Goal: Task Accomplishment & Management: Manage account settings

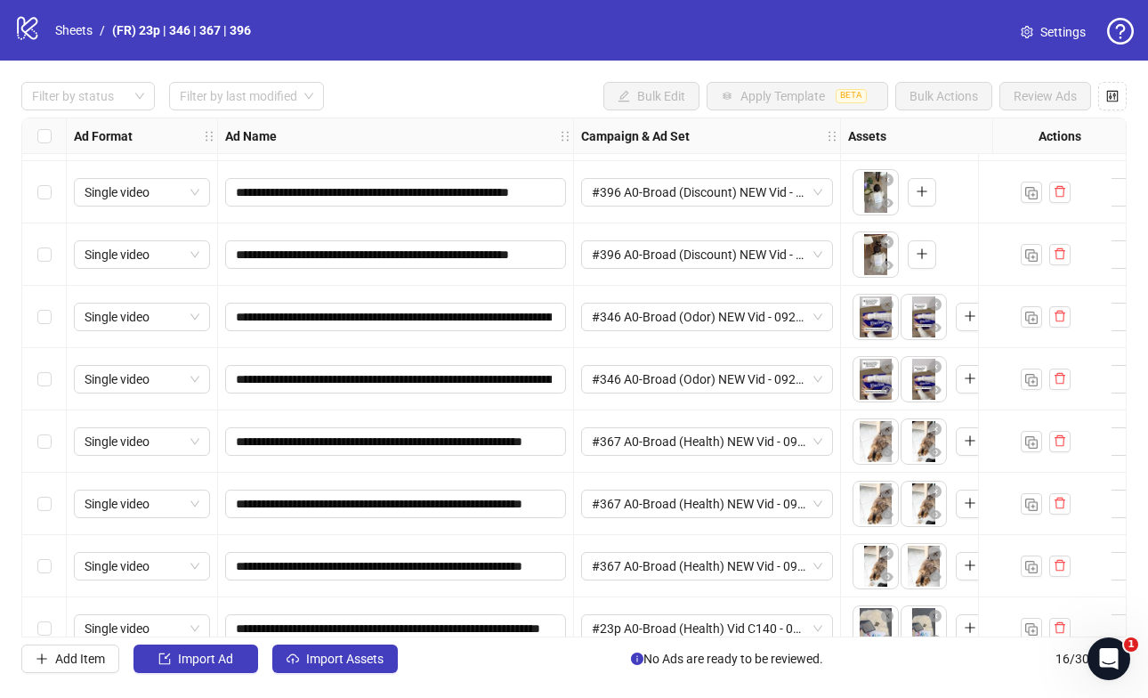
scroll to position [256, 0]
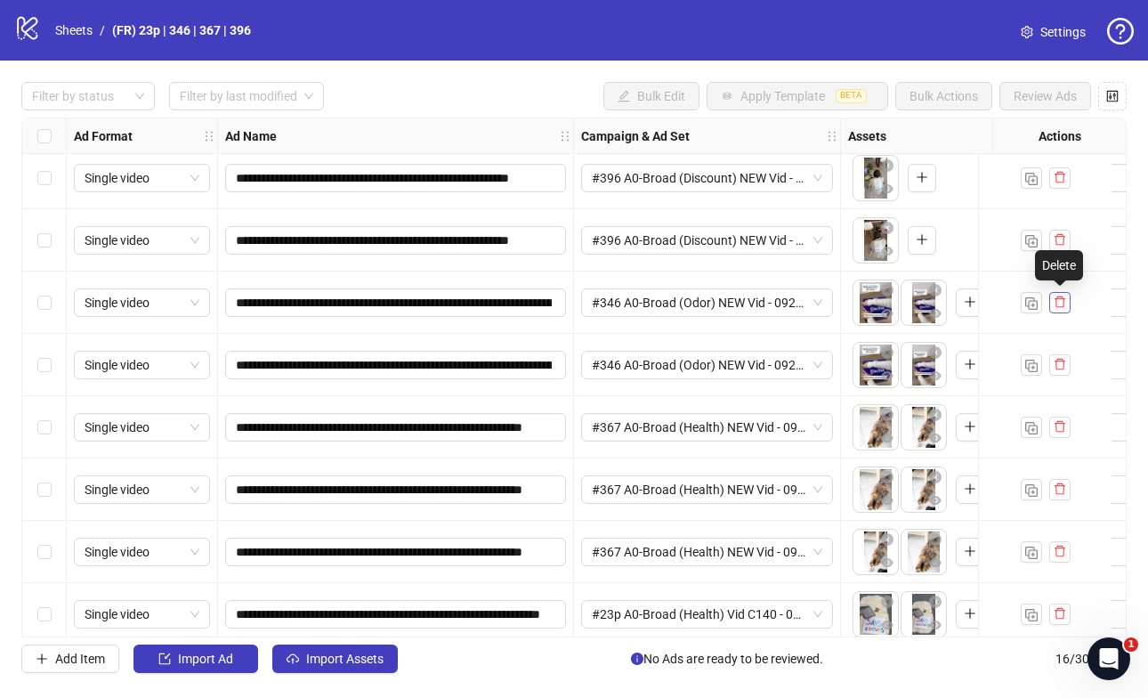
click at [1064, 303] on icon "delete" at bounding box center [1060, 301] width 12 height 12
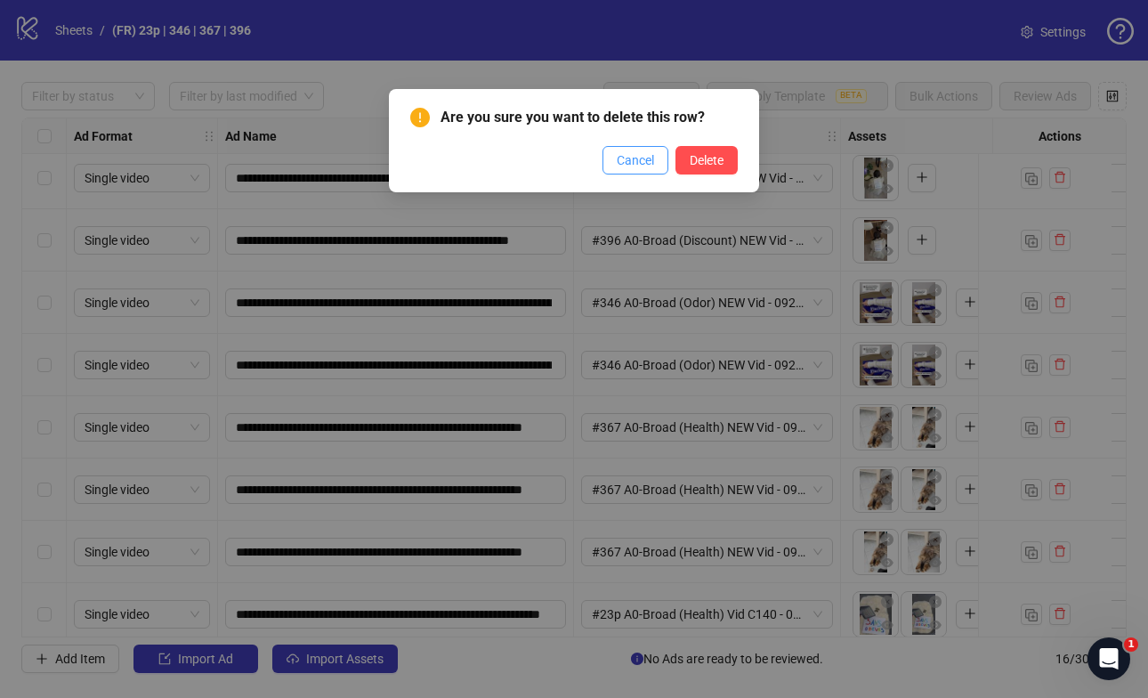
click at [635, 153] on span "Cancel" at bounding box center [635, 160] width 37 height 14
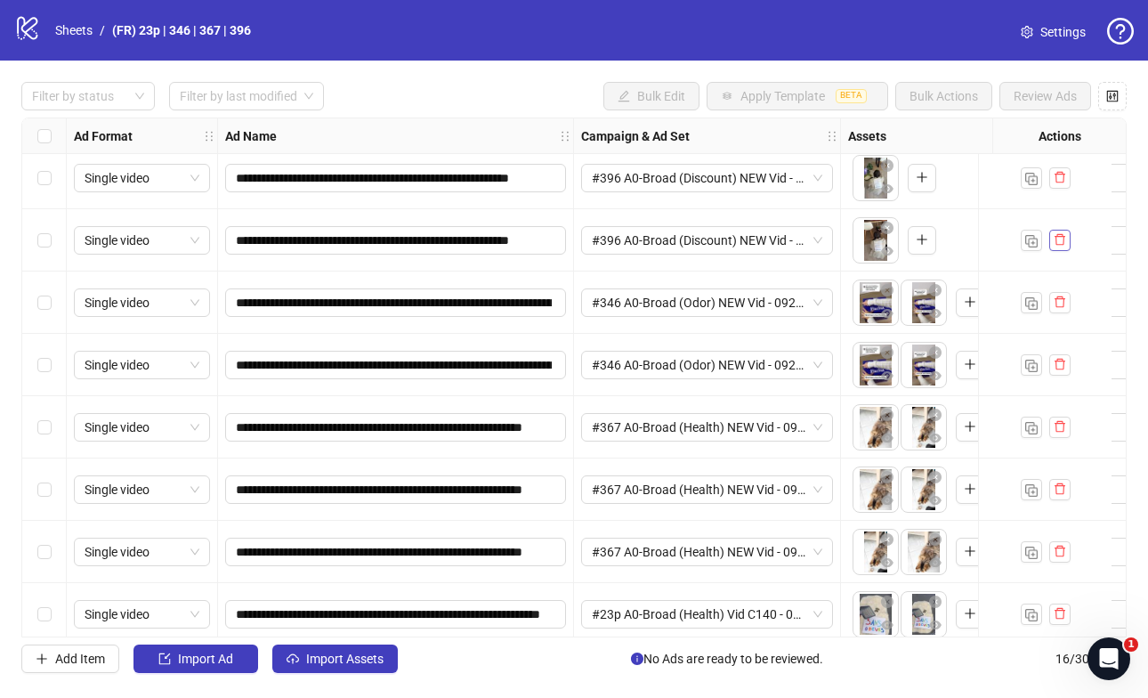
click at [1060, 241] on icon "delete" at bounding box center [1060, 239] width 12 height 12
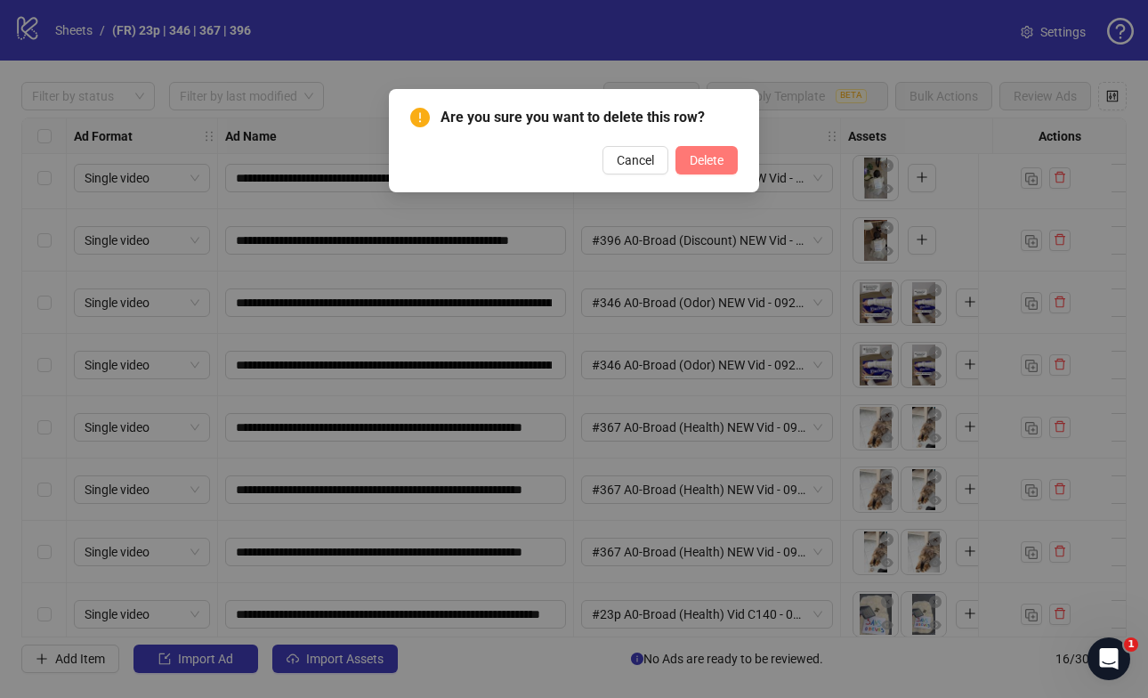
click at [698, 160] on span "Delete" at bounding box center [707, 160] width 34 height 14
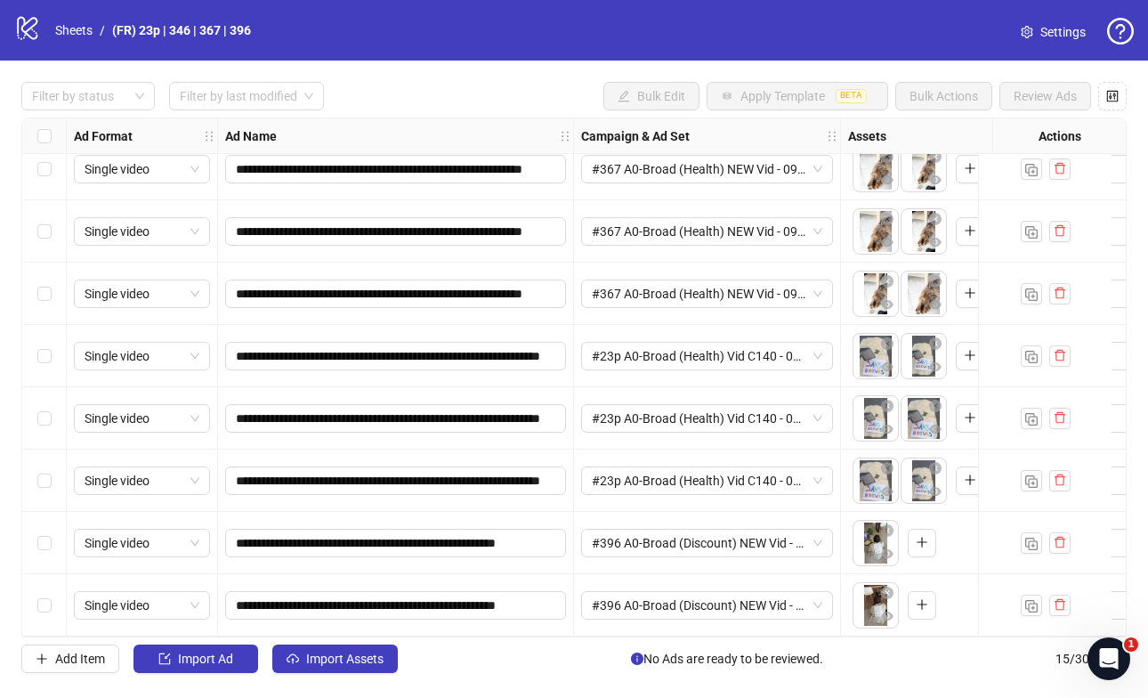
scroll to position [459, 0]
click at [1062, 539] on icon "delete" at bounding box center [1059, 543] width 11 height 12
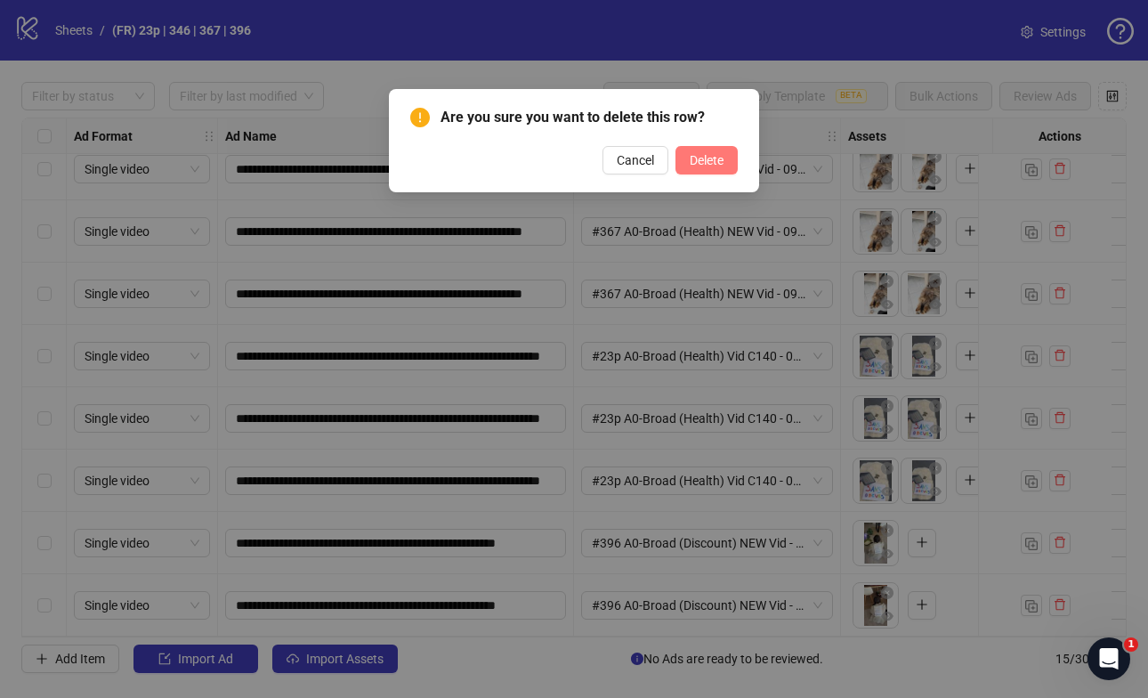
click at [696, 160] on span "Delete" at bounding box center [707, 160] width 34 height 14
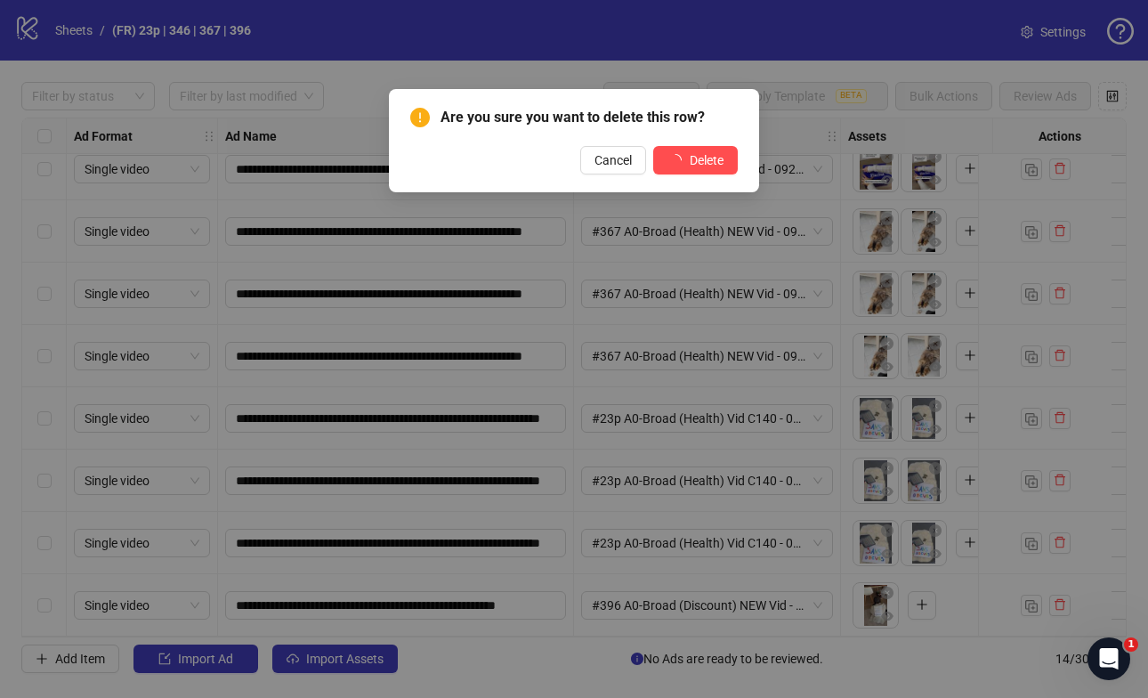
scroll to position [397, 0]
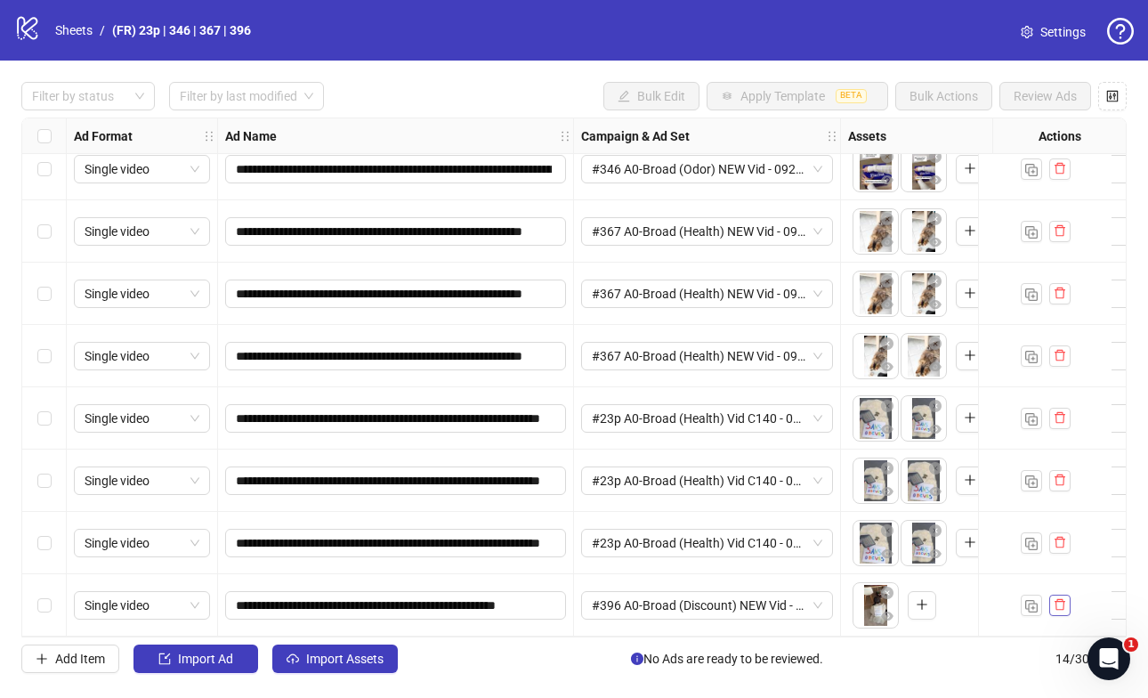
click at [1059, 598] on icon "delete" at bounding box center [1060, 604] width 12 height 12
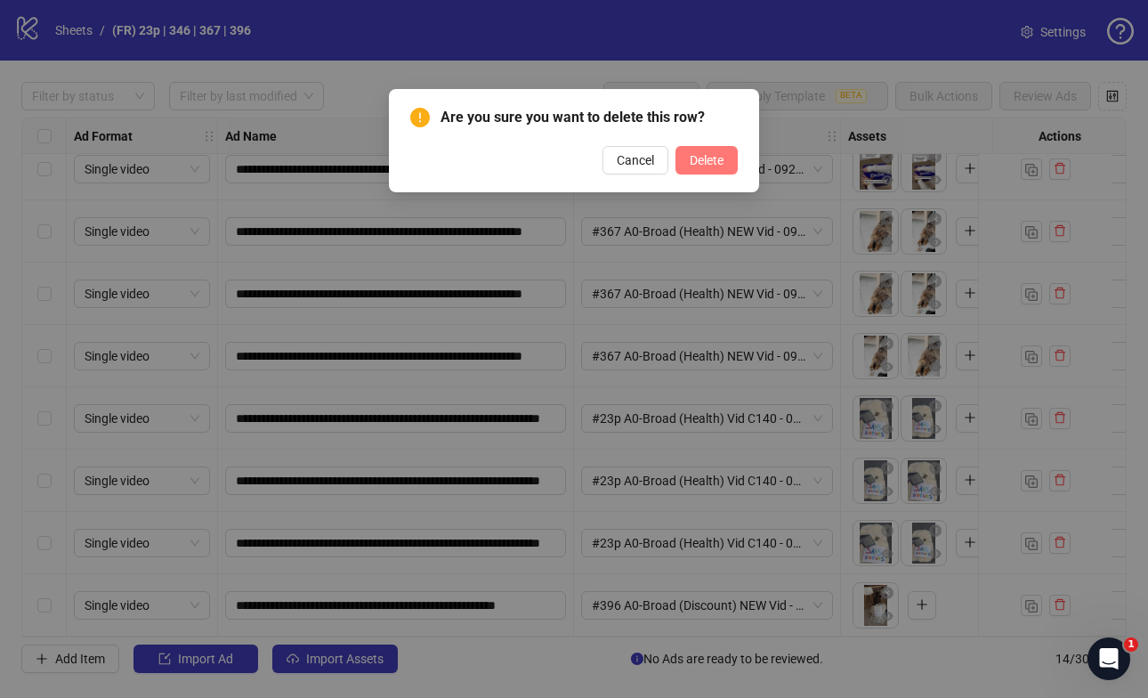
click at [699, 158] on span "Delete" at bounding box center [707, 160] width 34 height 14
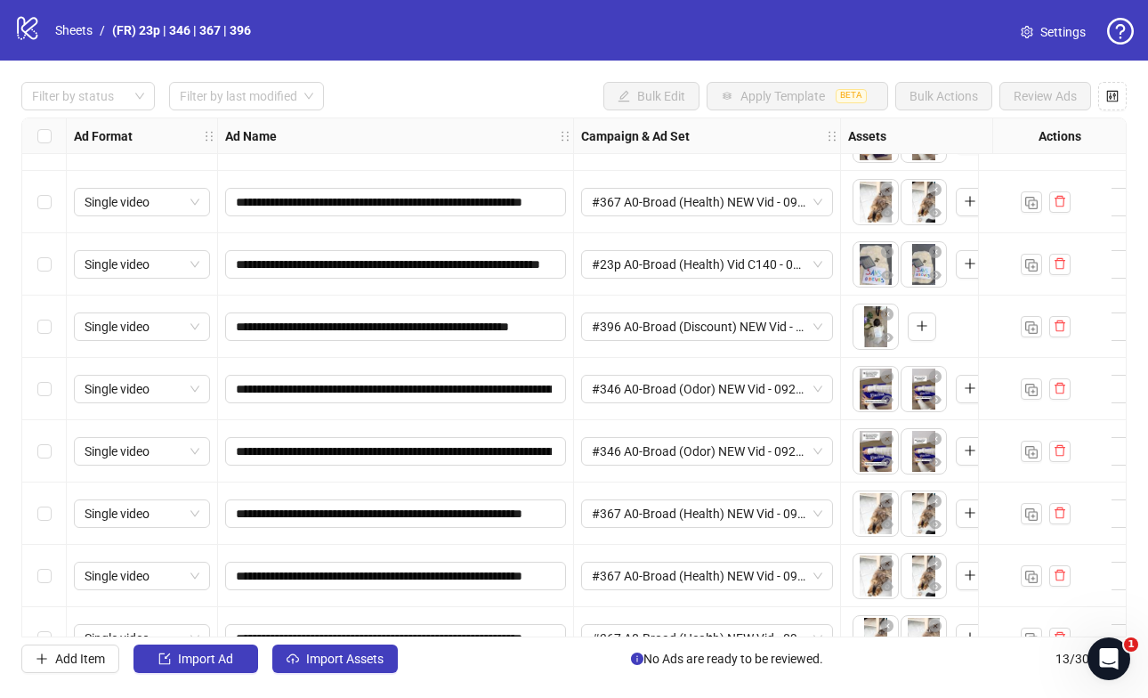
scroll to position [107, 0]
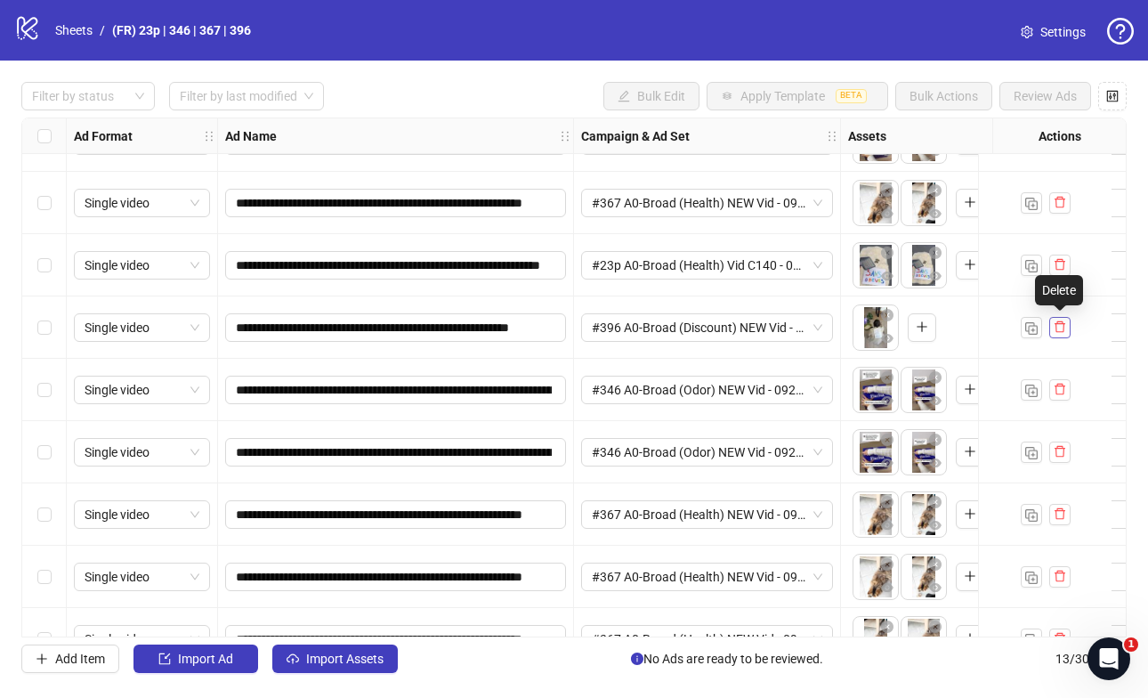
click at [1058, 329] on icon "delete" at bounding box center [1060, 326] width 12 height 12
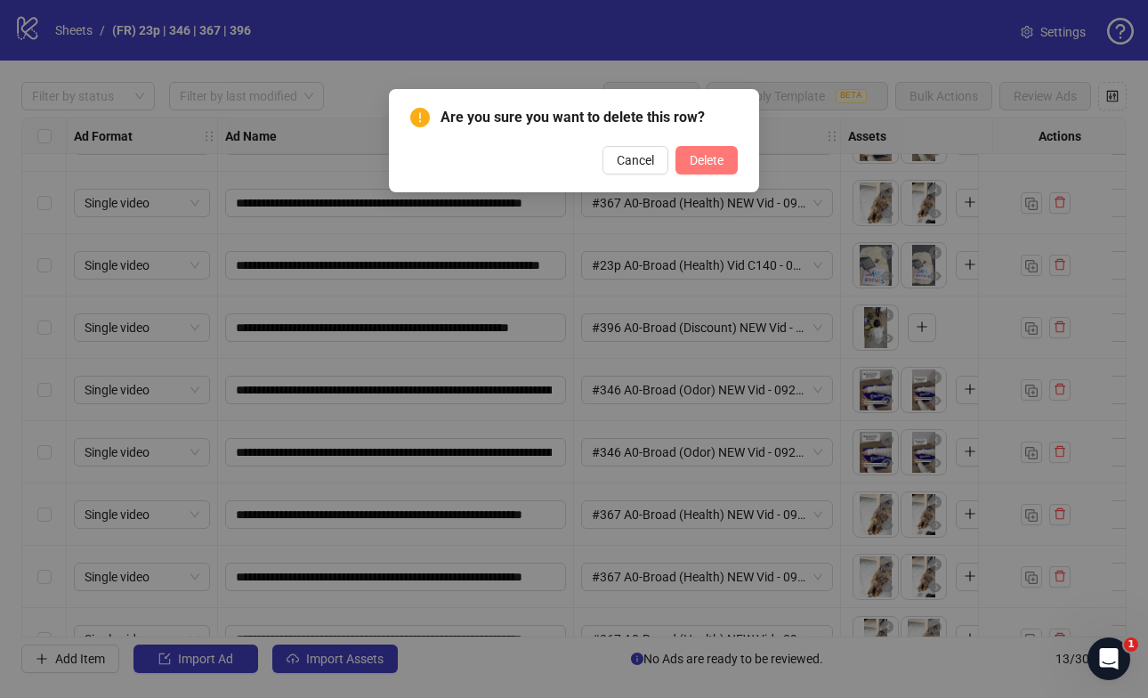
click at [709, 153] on span "Delete" at bounding box center [707, 160] width 34 height 14
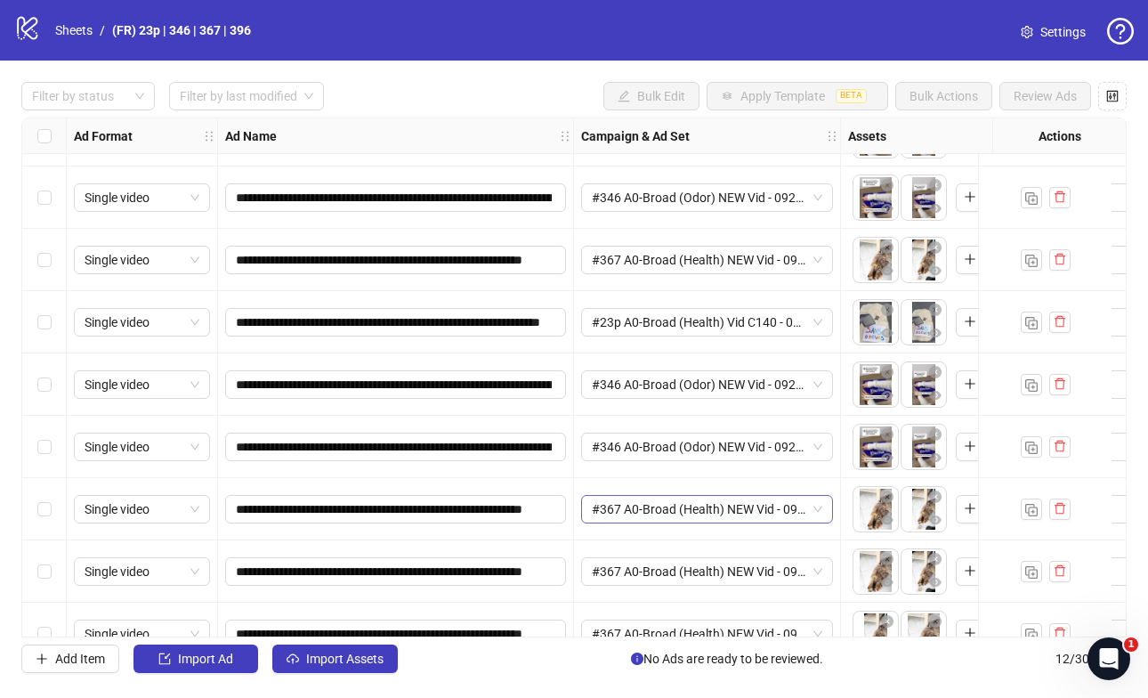
scroll to position [0, 0]
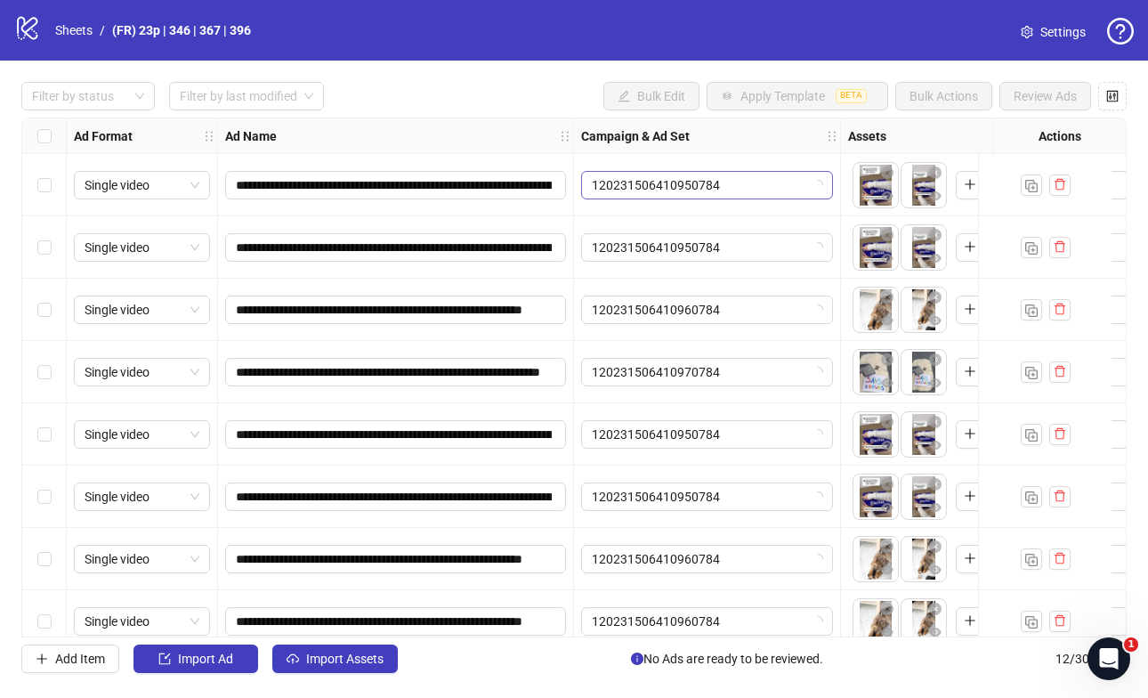
click at [744, 180] on span "120231506410950784" at bounding box center [707, 185] width 230 height 27
click at [812, 187] on span "120231506410950784" at bounding box center [707, 185] width 230 height 27
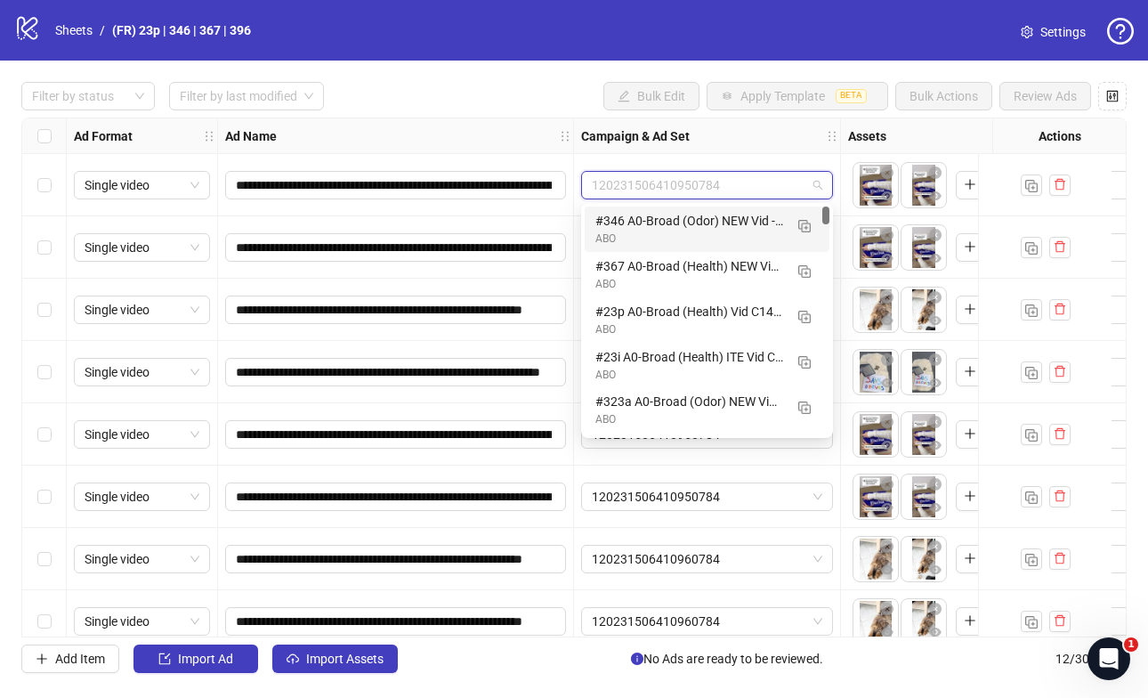
click at [739, 232] on div "ABO" at bounding box center [689, 238] width 188 height 17
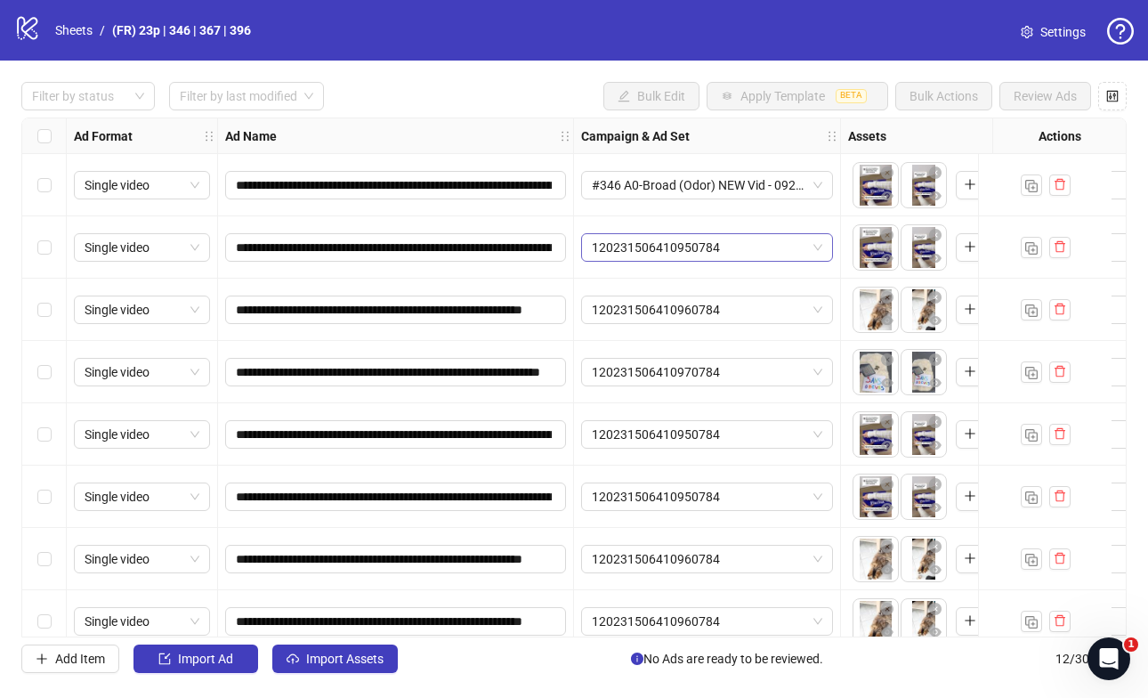
click at [743, 247] on span "120231506410950784" at bounding box center [707, 247] width 230 height 27
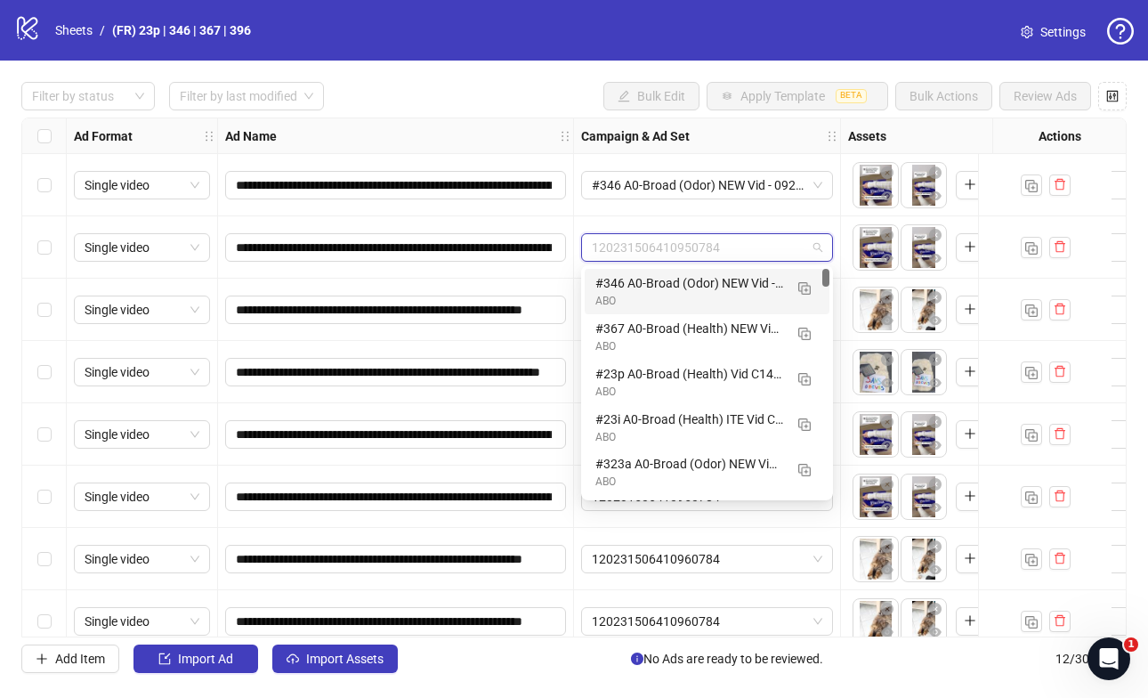
click at [706, 294] on div "ABO" at bounding box center [689, 301] width 188 height 17
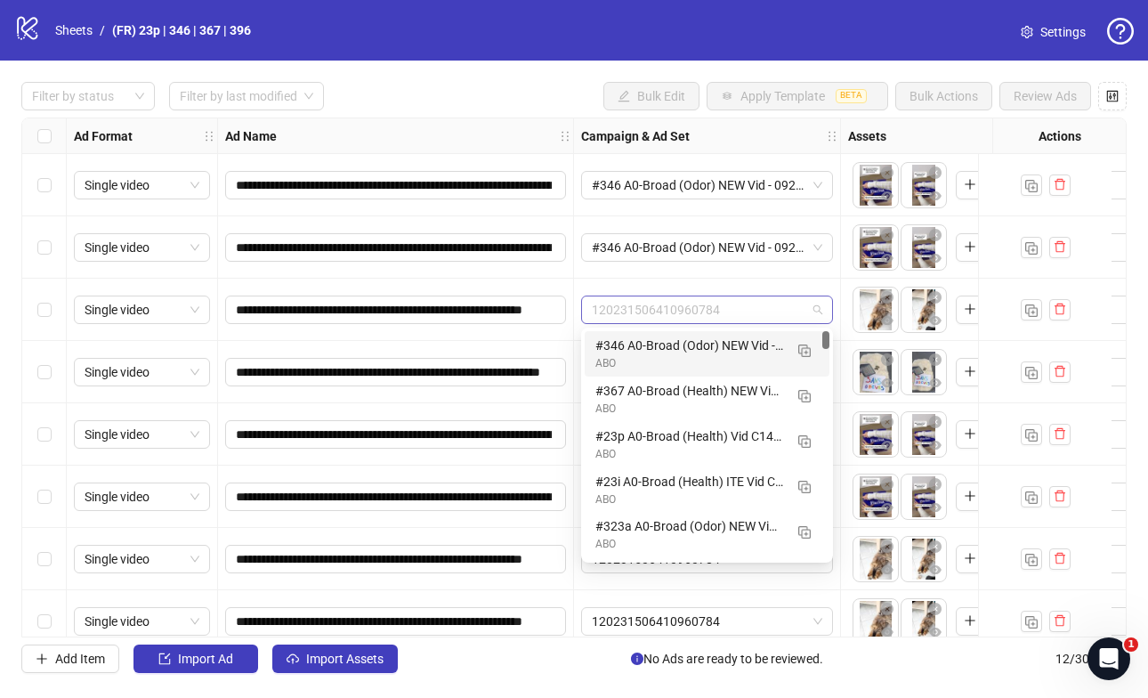
click at [692, 316] on span "120231506410960784" at bounding box center [707, 309] width 230 height 27
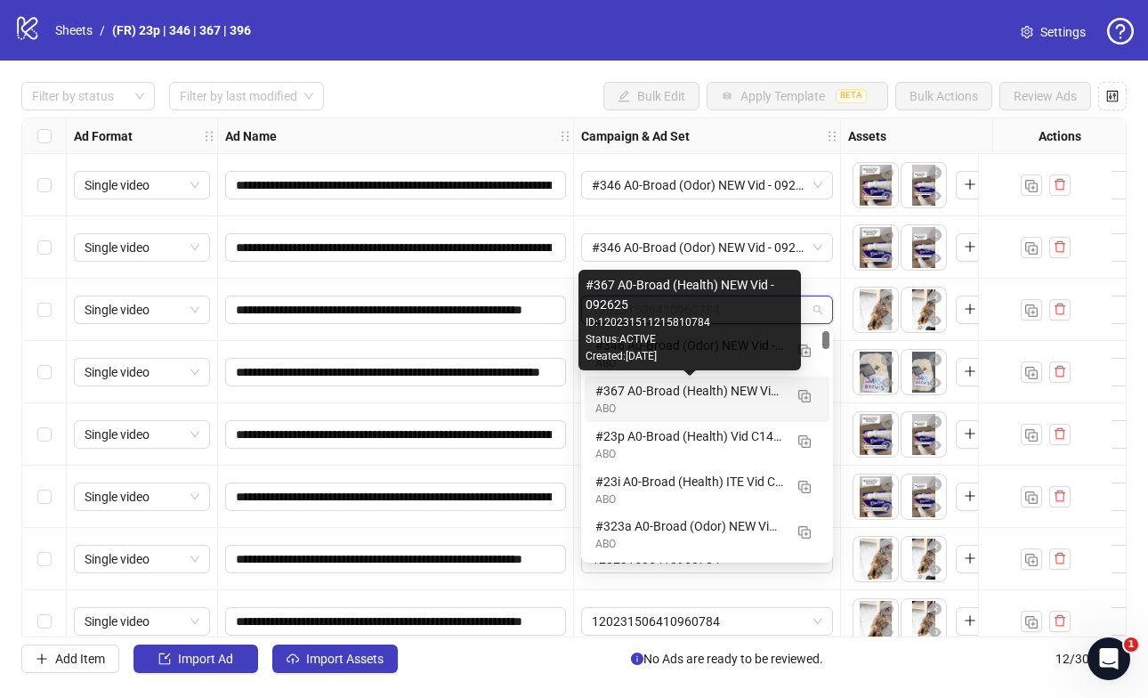
click at [680, 392] on div "#367 A0-Broad (Health) NEW Vid - 092625" at bounding box center [689, 391] width 188 height 20
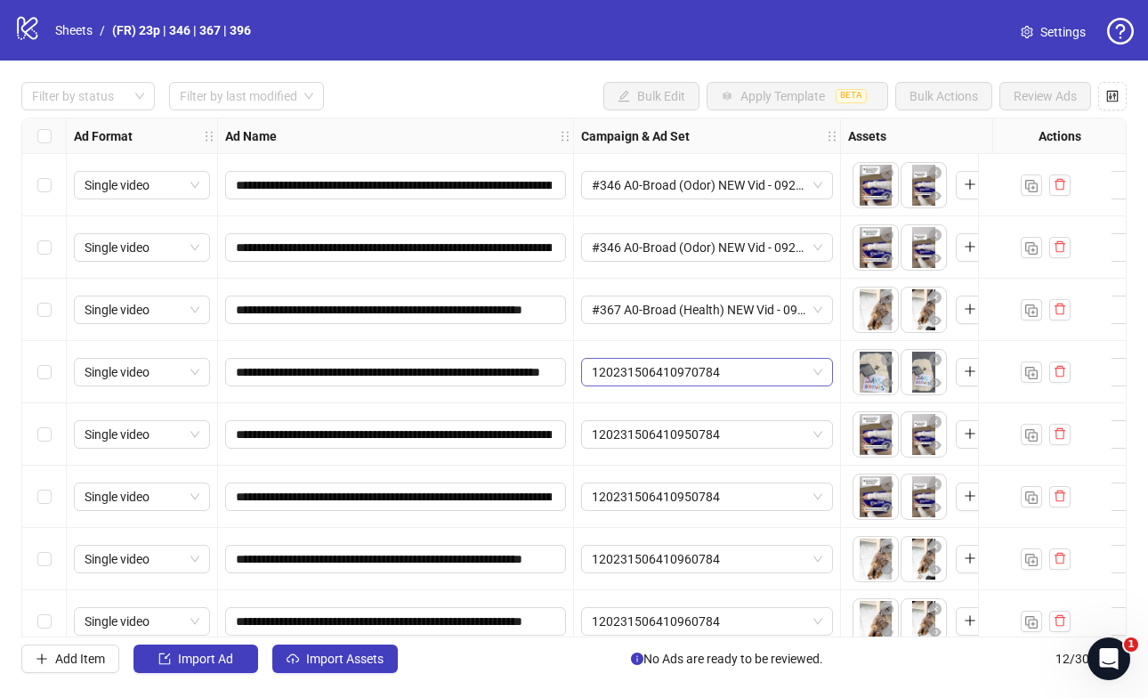
click at [674, 376] on span "120231506410970784" at bounding box center [707, 372] width 230 height 27
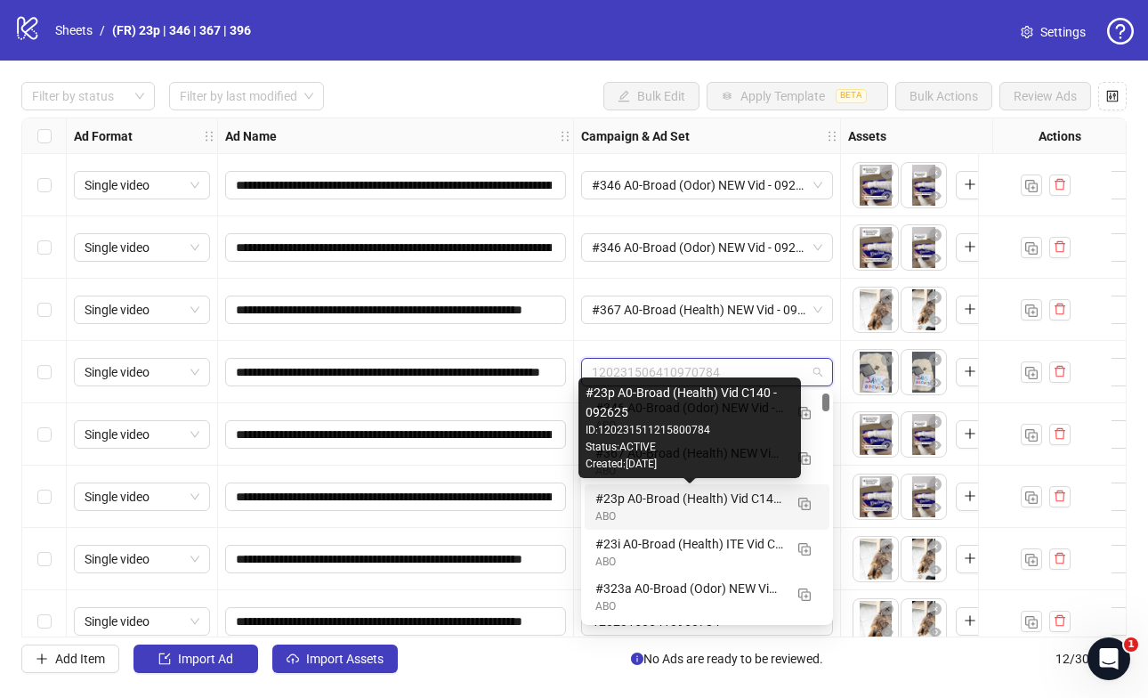
click at [639, 507] on div "#23p A0-Broad (Health) Vid C140 - 092625" at bounding box center [689, 499] width 188 height 20
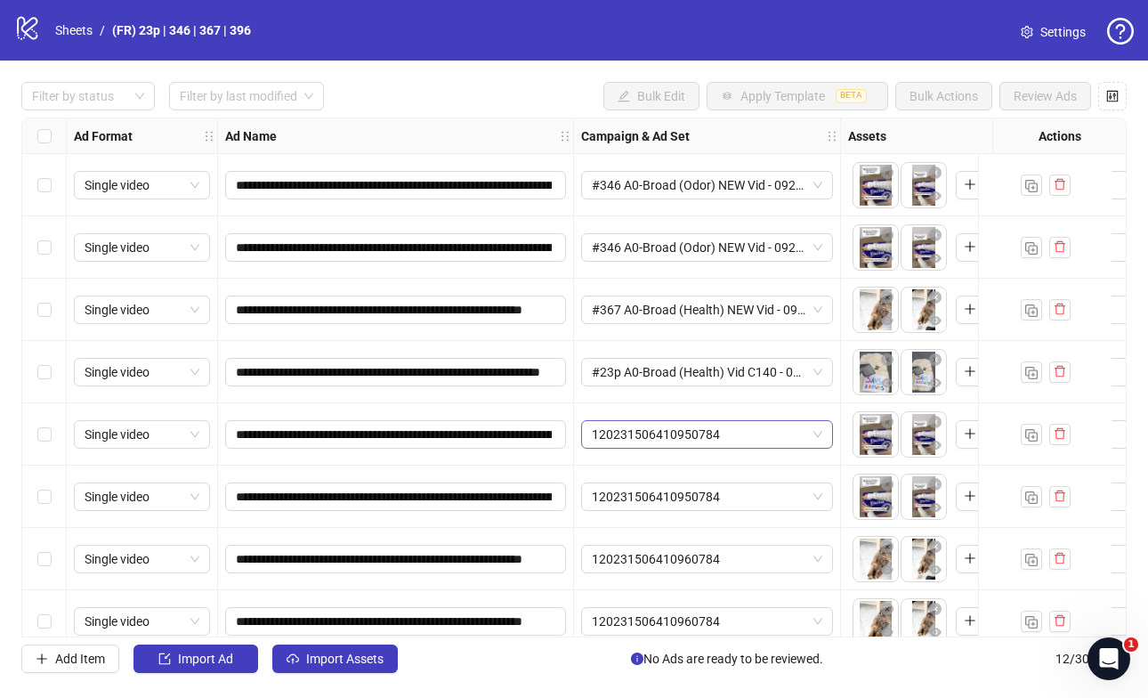
click at [659, 428] on span "120231506410950784" at bounding box center [707, 434] width 230 height 27
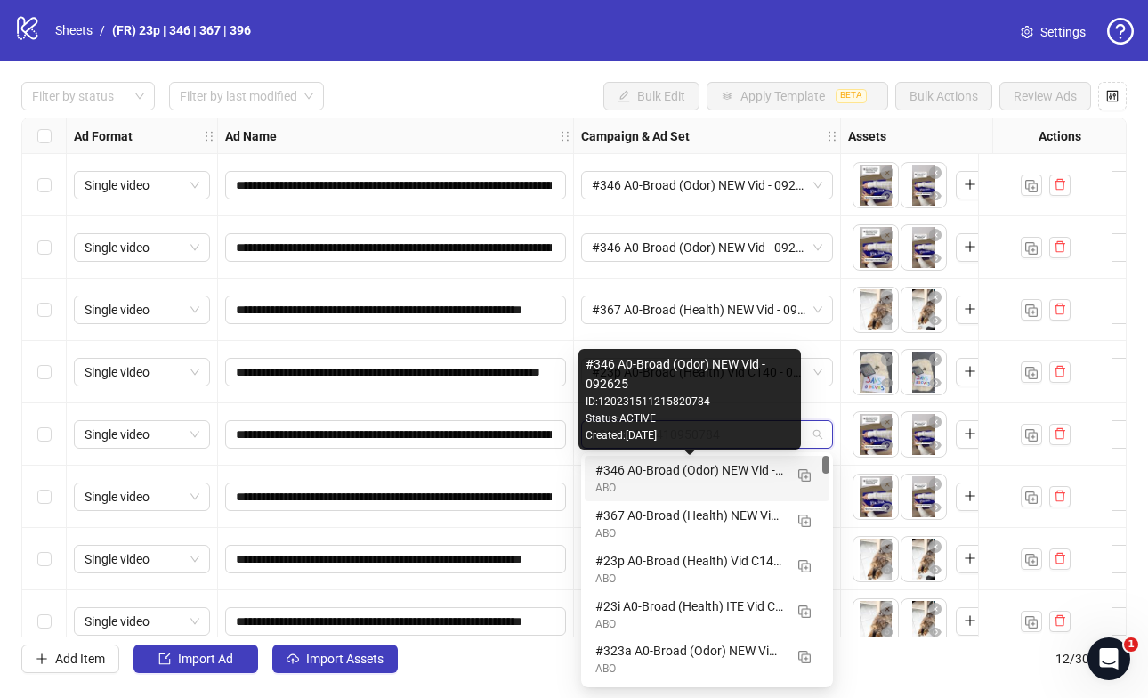
click at [772, 474] on div "#346 A0-Broad (Odor) NEW Vid - 092625" at bounding box center [689, 470] width 188 height 20
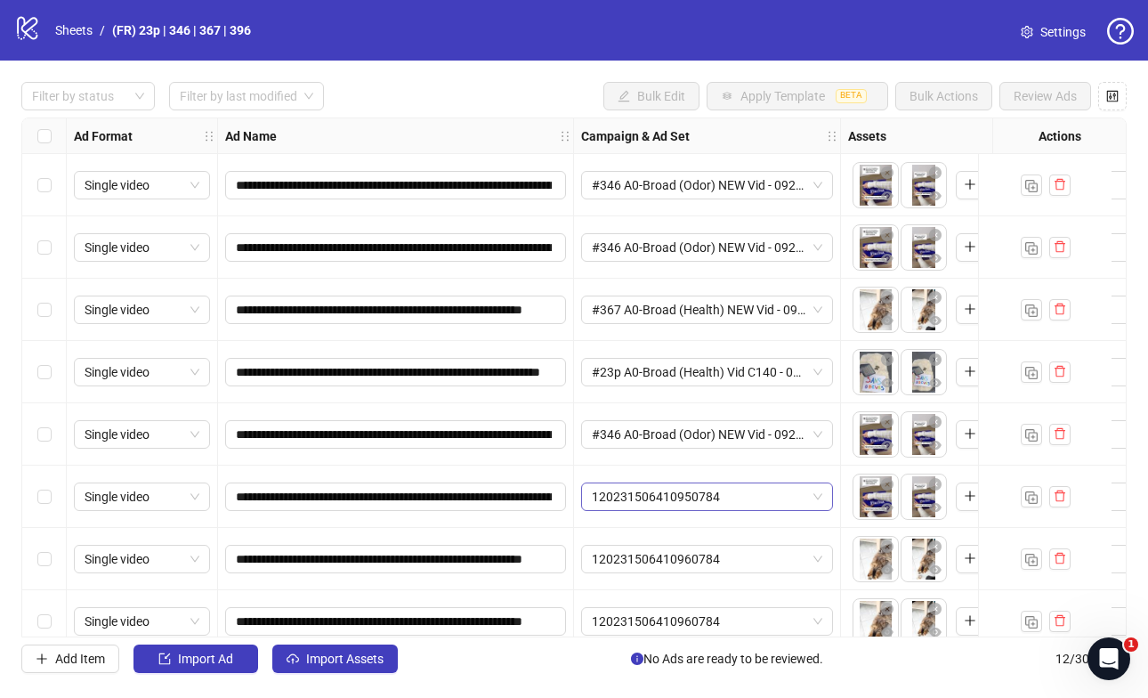
click at [709, 497] on span "120231506410950784" at bounding box center [707, 496] width 230 height 27
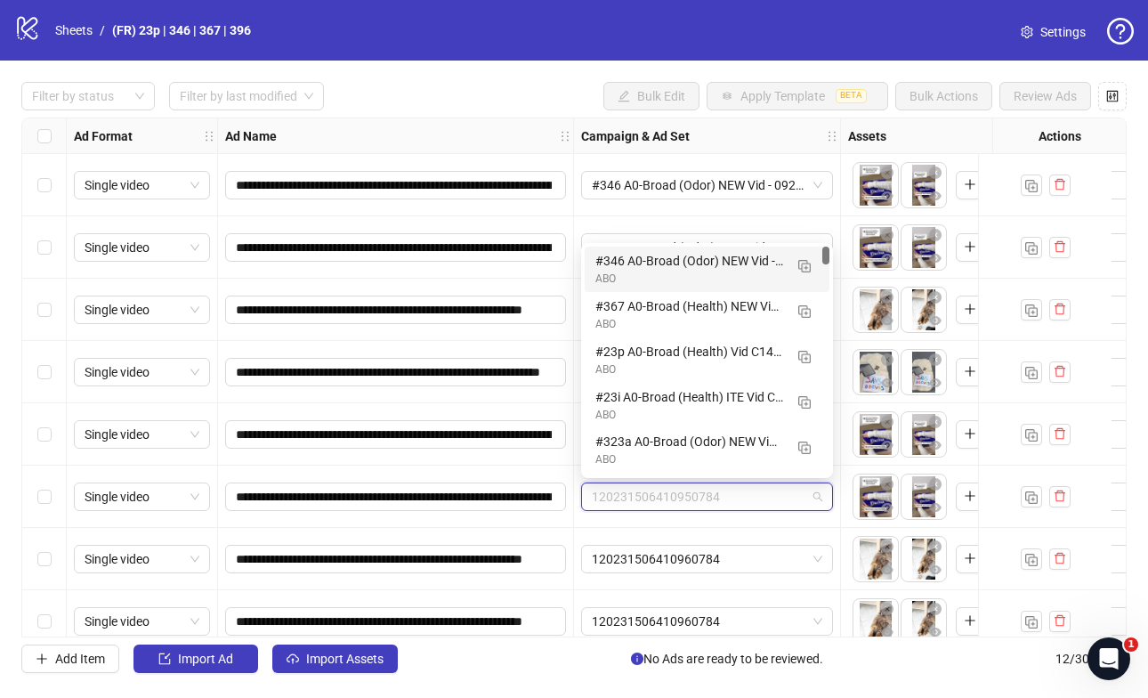
click at [642, 265] on div "#346 A0-Broad (Odor) NEW Vid - 092625" at bounding box center [689, 261] width 188 height 20
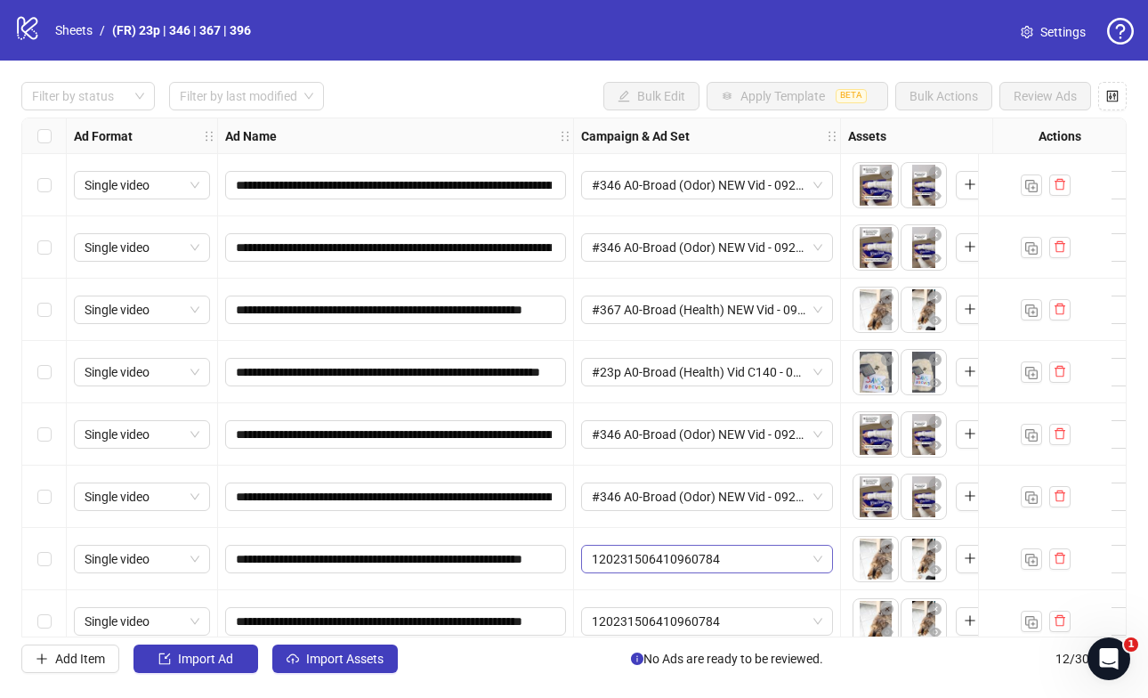
click at [643, 549] on span "120231506410960784" at bounding box center [707, 558] width 230 height 27
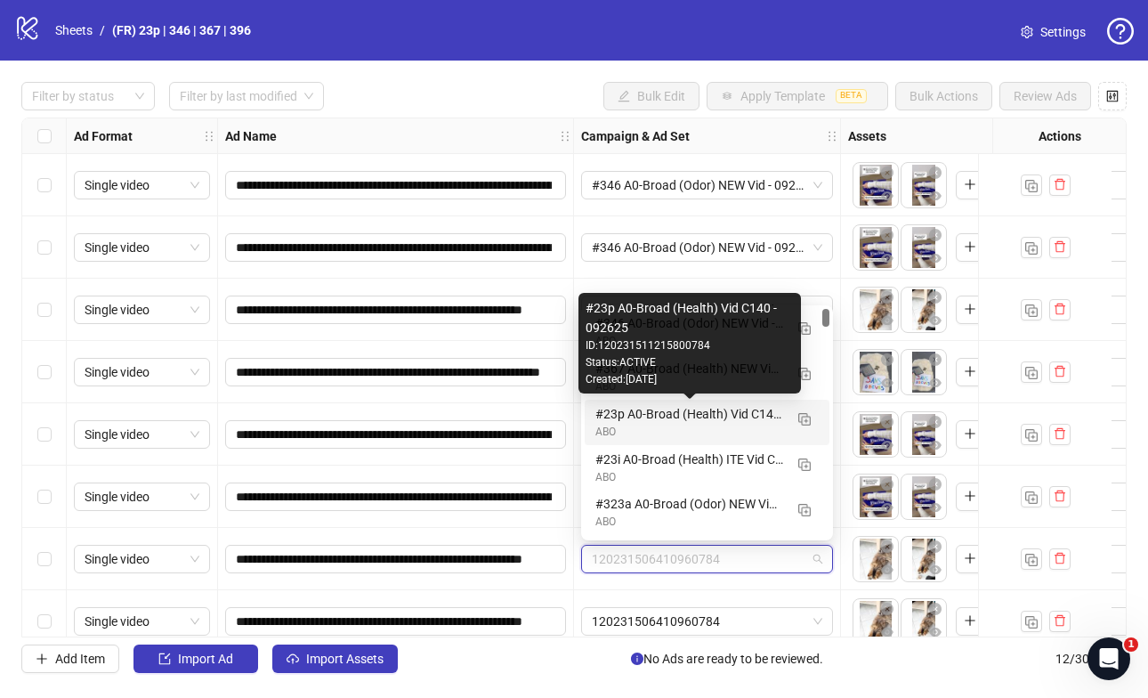
click at [648, 371] on div "Created: [DATE]" at bounding box center [690, 379] width 208 height 17
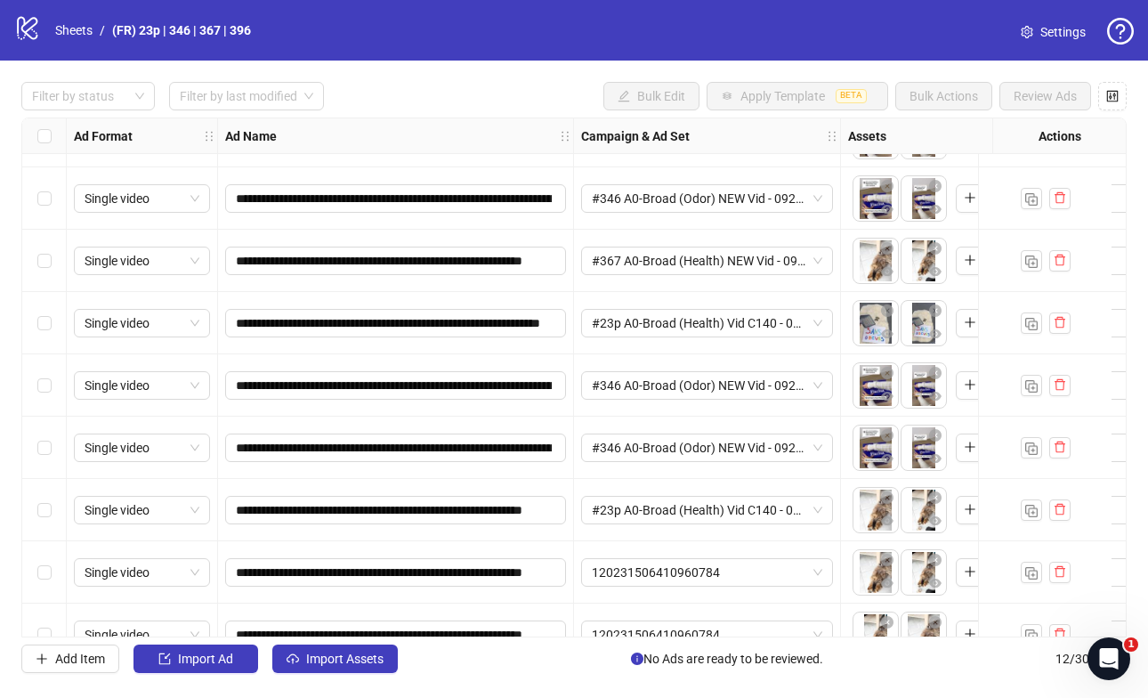
scroll to position [50, 0]
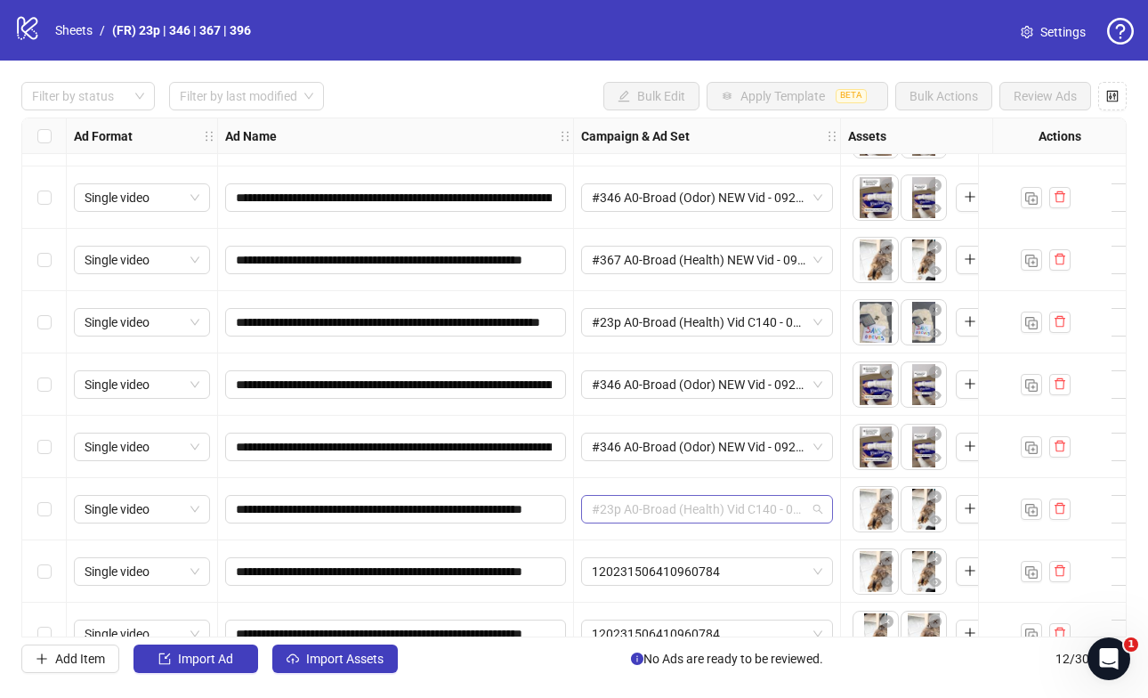
click at [690, 514] on span "#23p A0-Broad (Health) Vid C140 - 092625" at bounding box center [707, 509] width 230 height 27
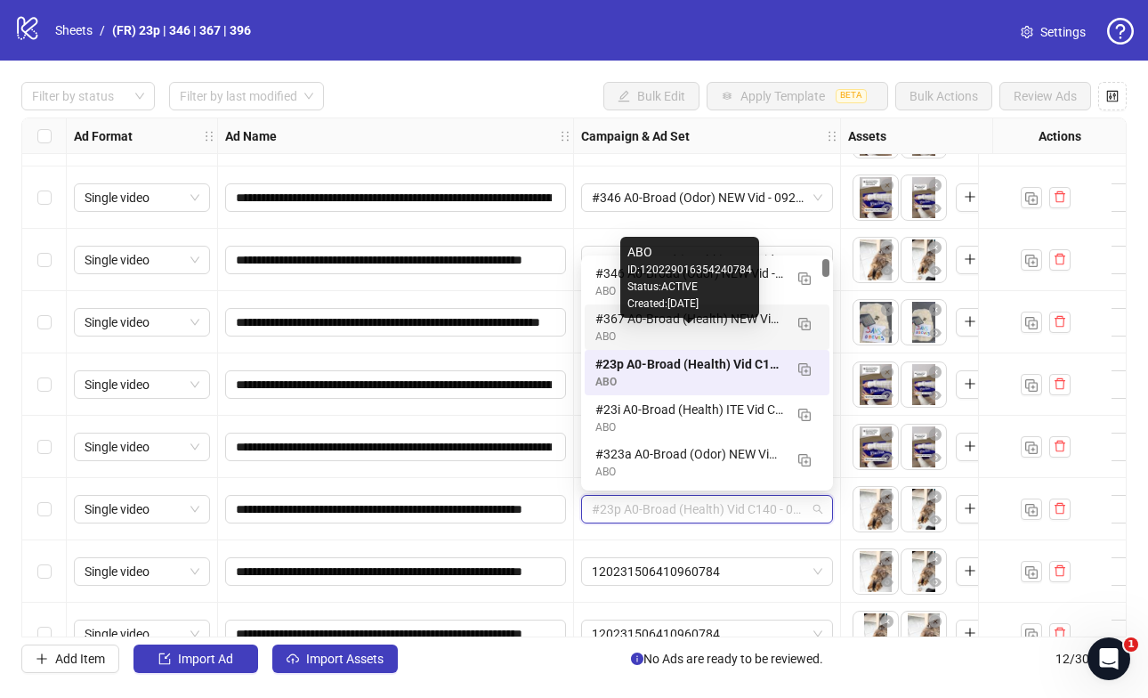
click at [653, 325] on div "#367 A0-Broad (Health) NEW Vid - 092625" at bounding box center [689, 319] width 188 height 20
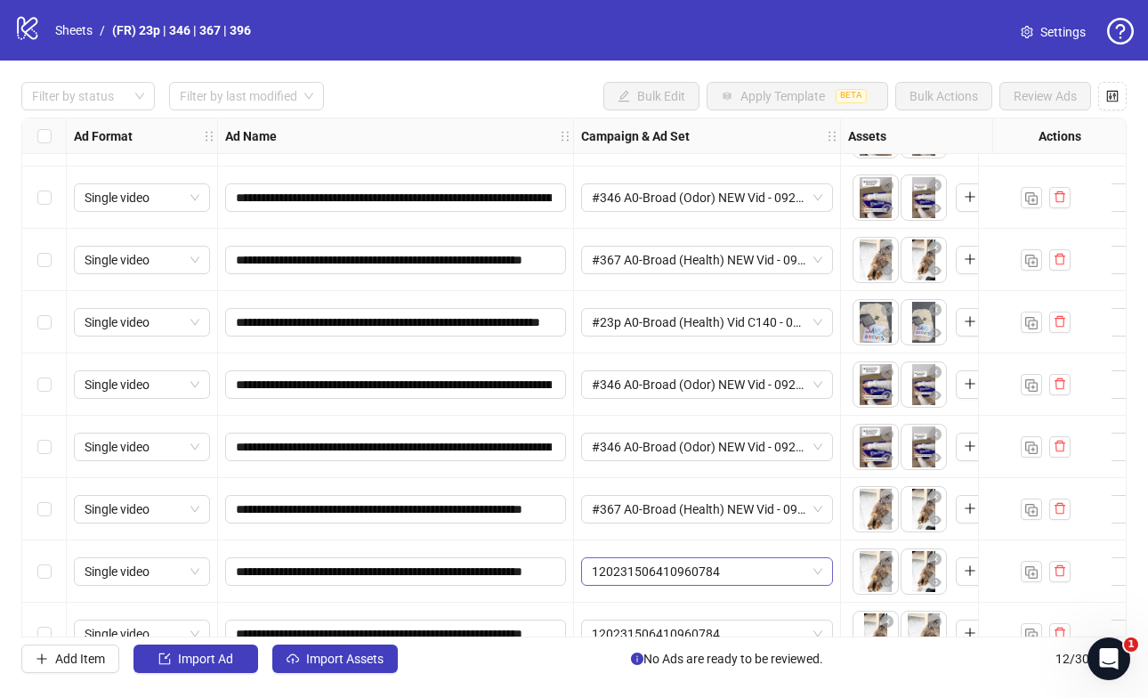
click at [643, 578] on span "120231506410960784" at bounding box center [707, 571] width 230 height 27
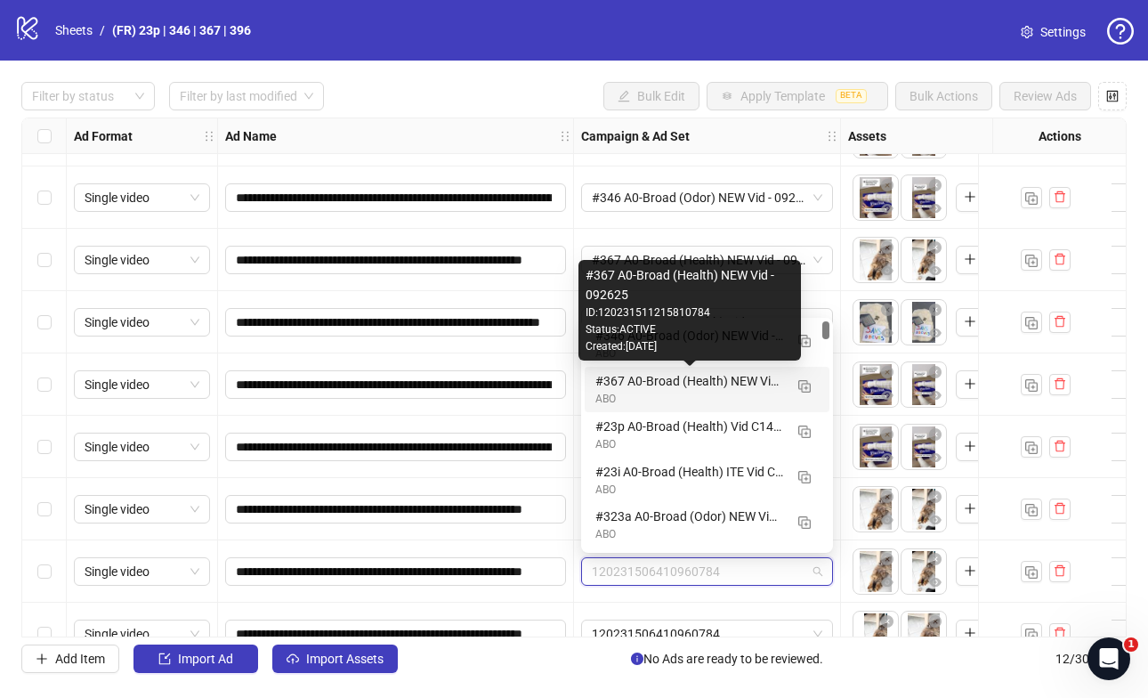
click at [616, 388] on div "#367 A0-Broad (Health) NEW Vid - 092625" at bounding box center [689, 381] width 188 height 20
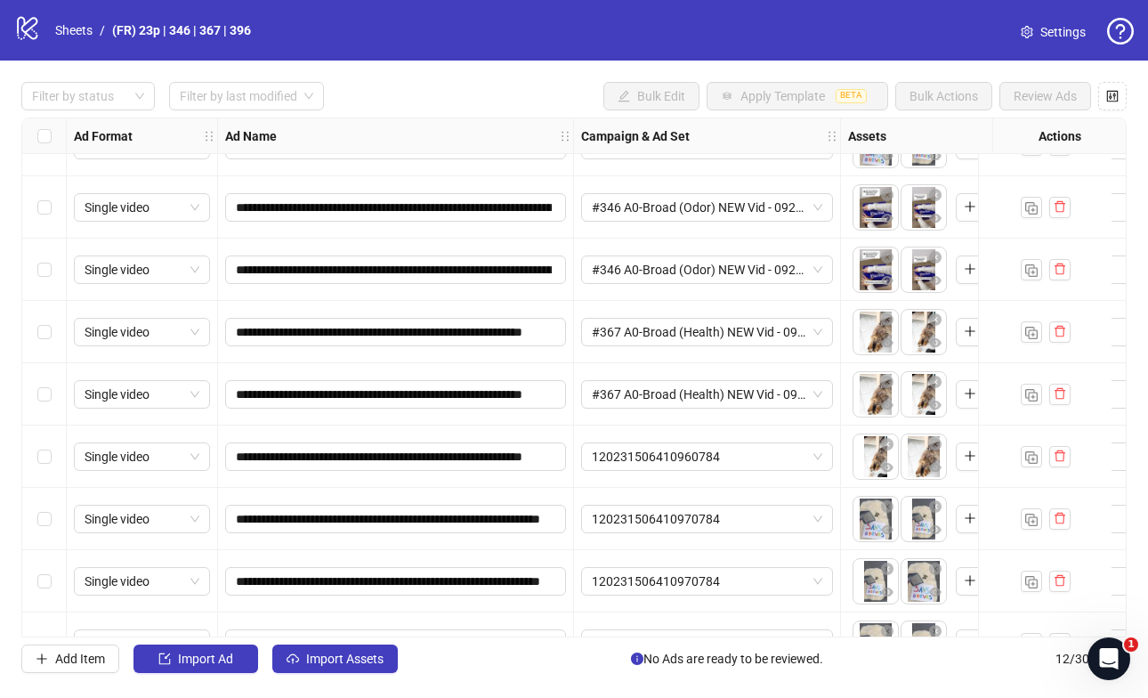
scroll to position [272, 0]
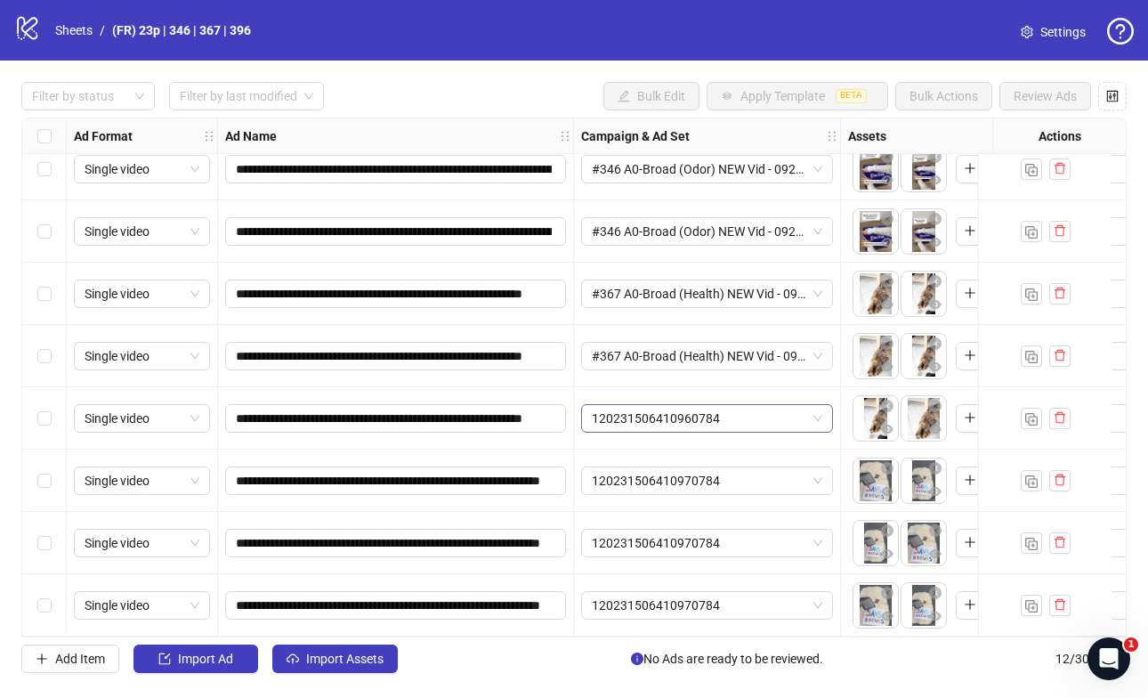
click at [666, 407] on span "120231506410960784" at bounding box center [707, 418] width 230 height 27
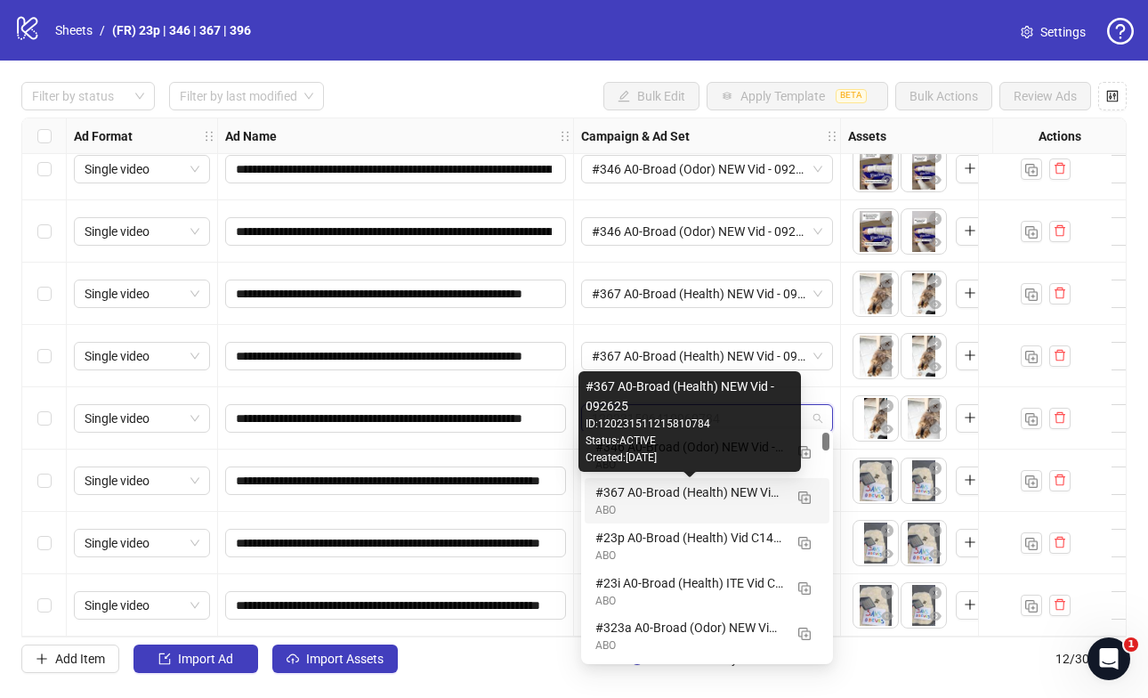
click at [642, 501] on div "#367 A0-Broad (Health) NEW Vid - 092625" at bounding box center [689, 492] width 188 height 20
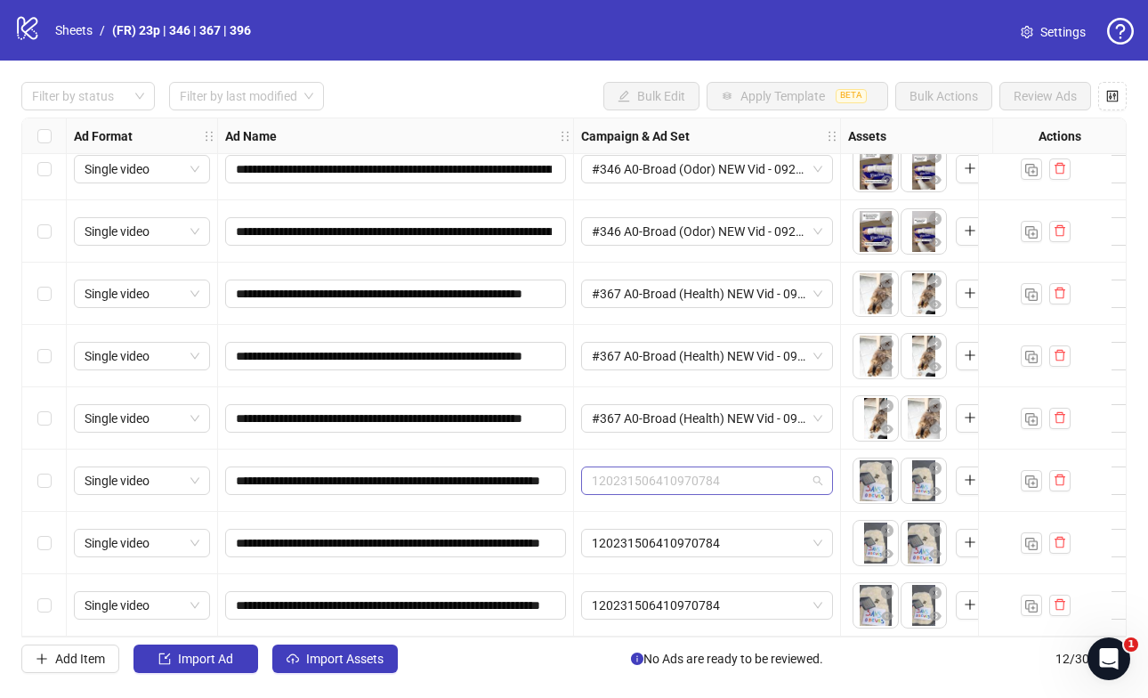
click at [617, 469] on span "120231506410970784" at bounding box center [707, 480] width 230 height 27
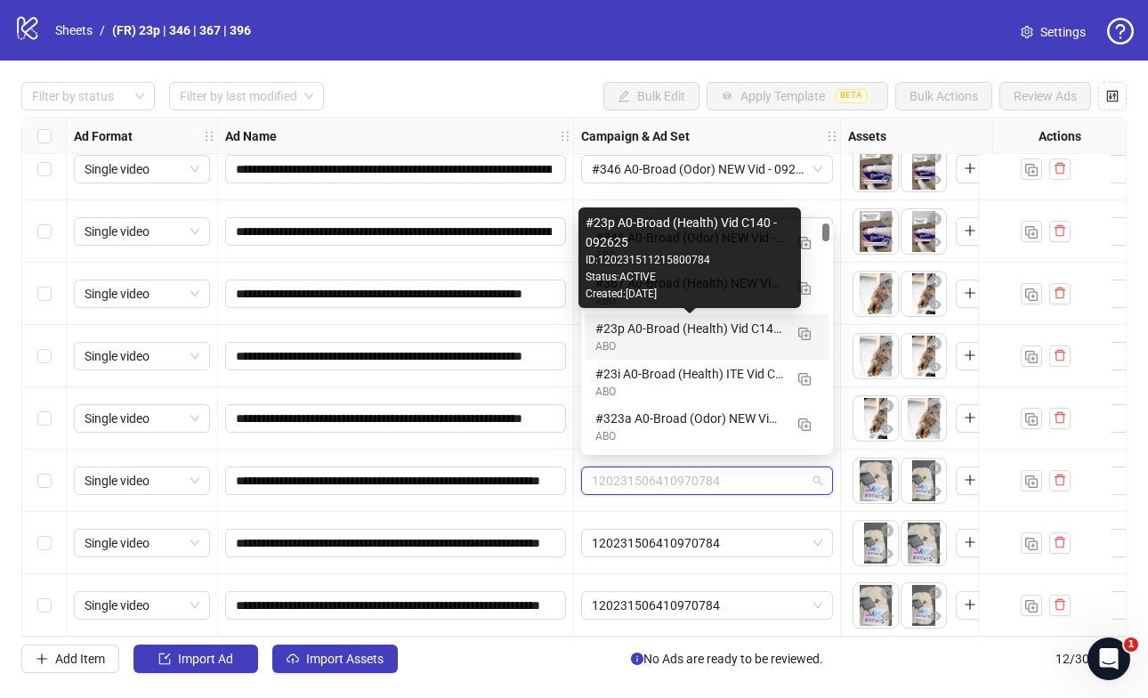
click at [628, 335] on div "#23p A0-Broad (Health) Vid C140 - 092625" at bounding box center [689, 329] width 188 height 20
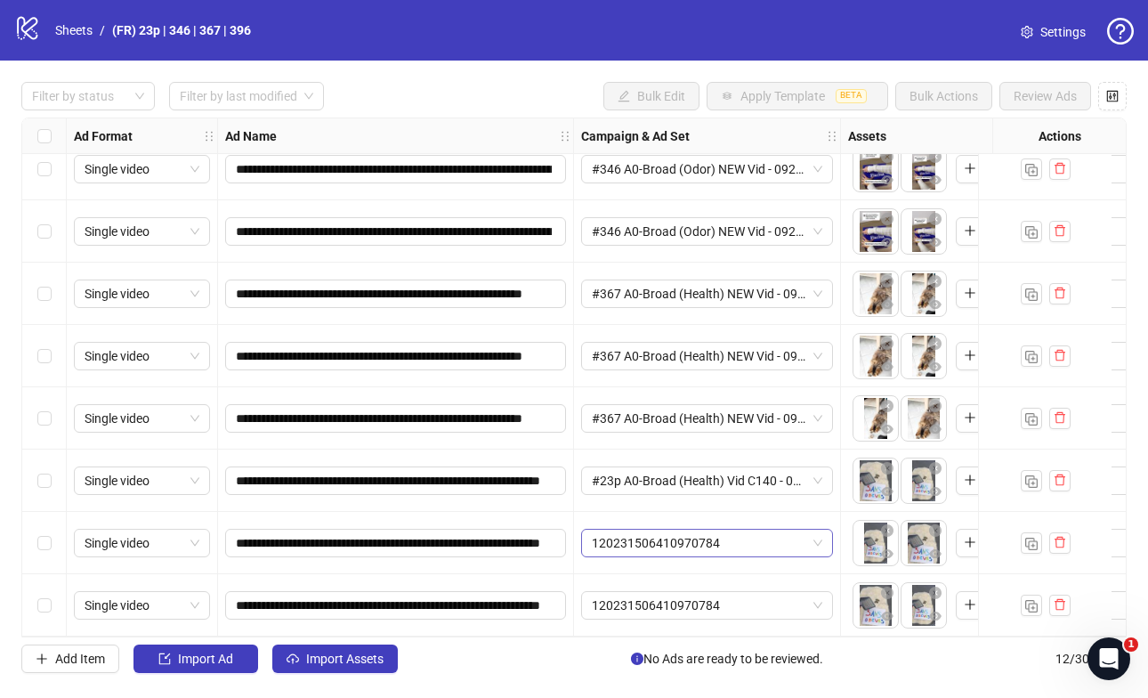
drag, startPoint x: 617, startPoint y: 542, endPoint x: 557, endPoint y: 533, distance: 60.3
click at [616, 542] on span "120231506410970784" at bounding box center [707, 542] width 230 height 27
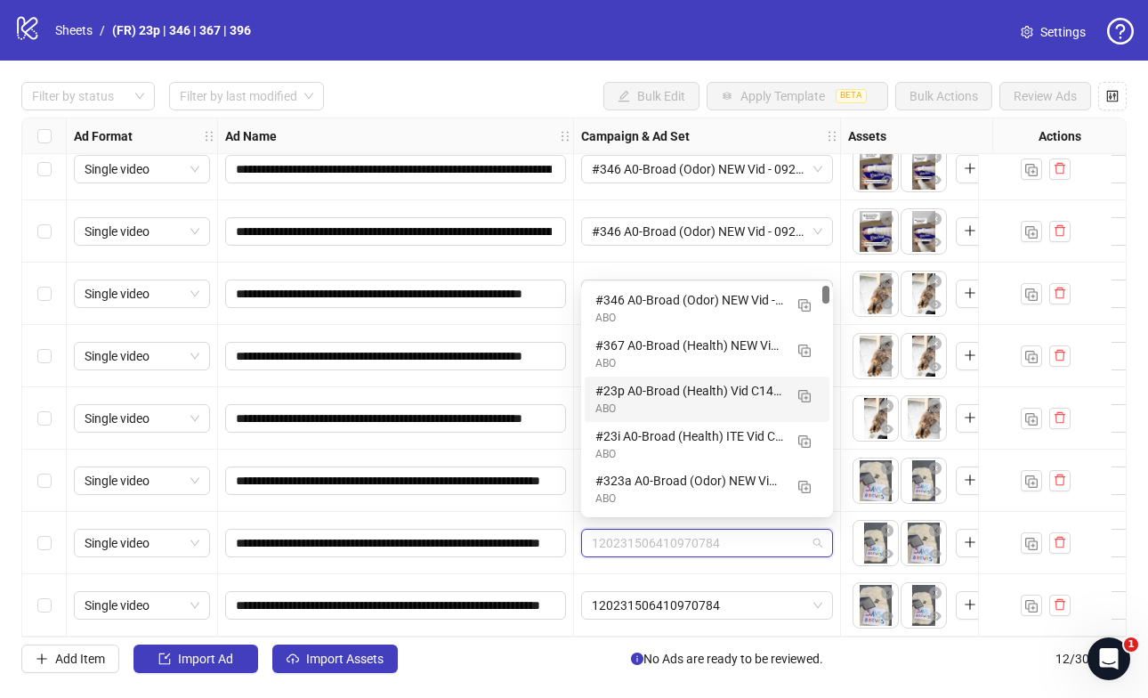
click at [621, 393] on div "#23p A0-Broad (Health) Vid C140 - 092625" at bounding box center [689, 391] width 188 height 20
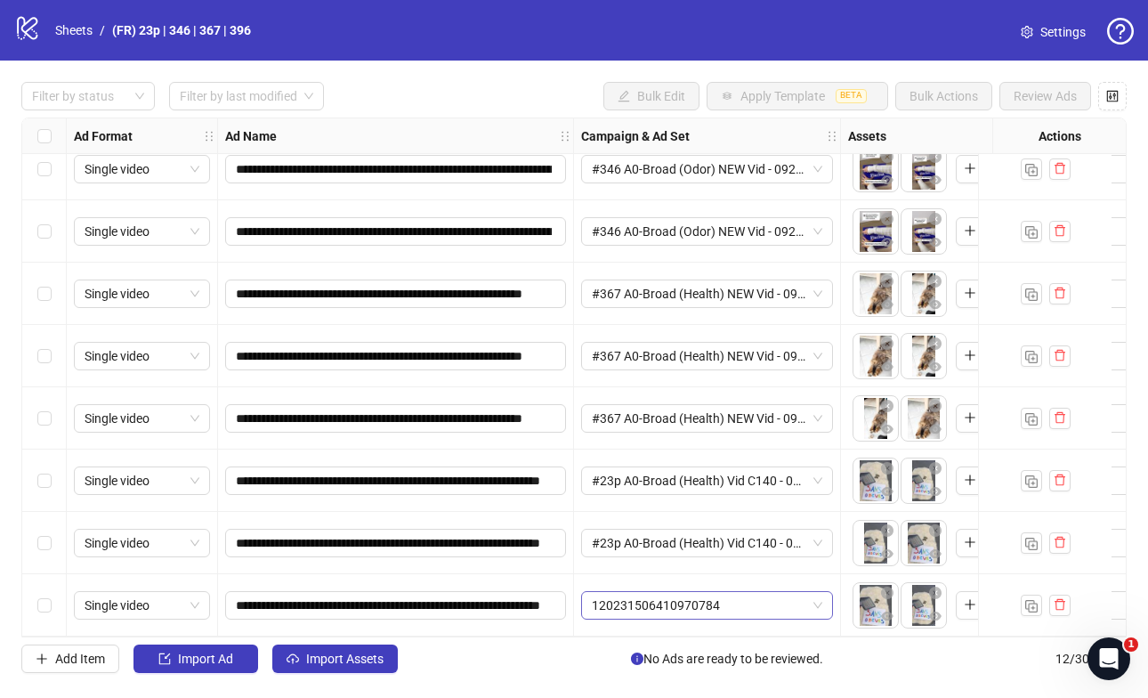
drag, startPoint x: 622, startPoint y: 594, endPoint x: 546, endPoint y: 572, distance: 78.6
click at [621, 594] on span "120231506410970784" at bounding box center [707, 605] width 230 height 27
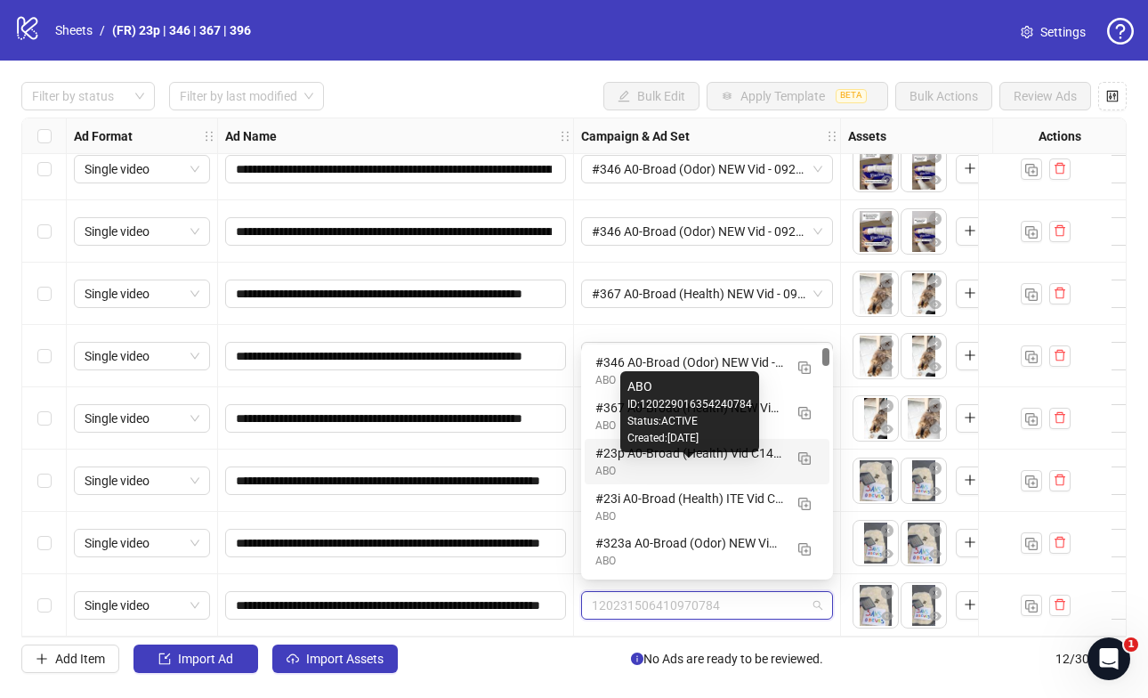
click at [626, 466] on div "ABO" at bounding box center [689, 471] width 188 height 17
